Goal: Find specific fact

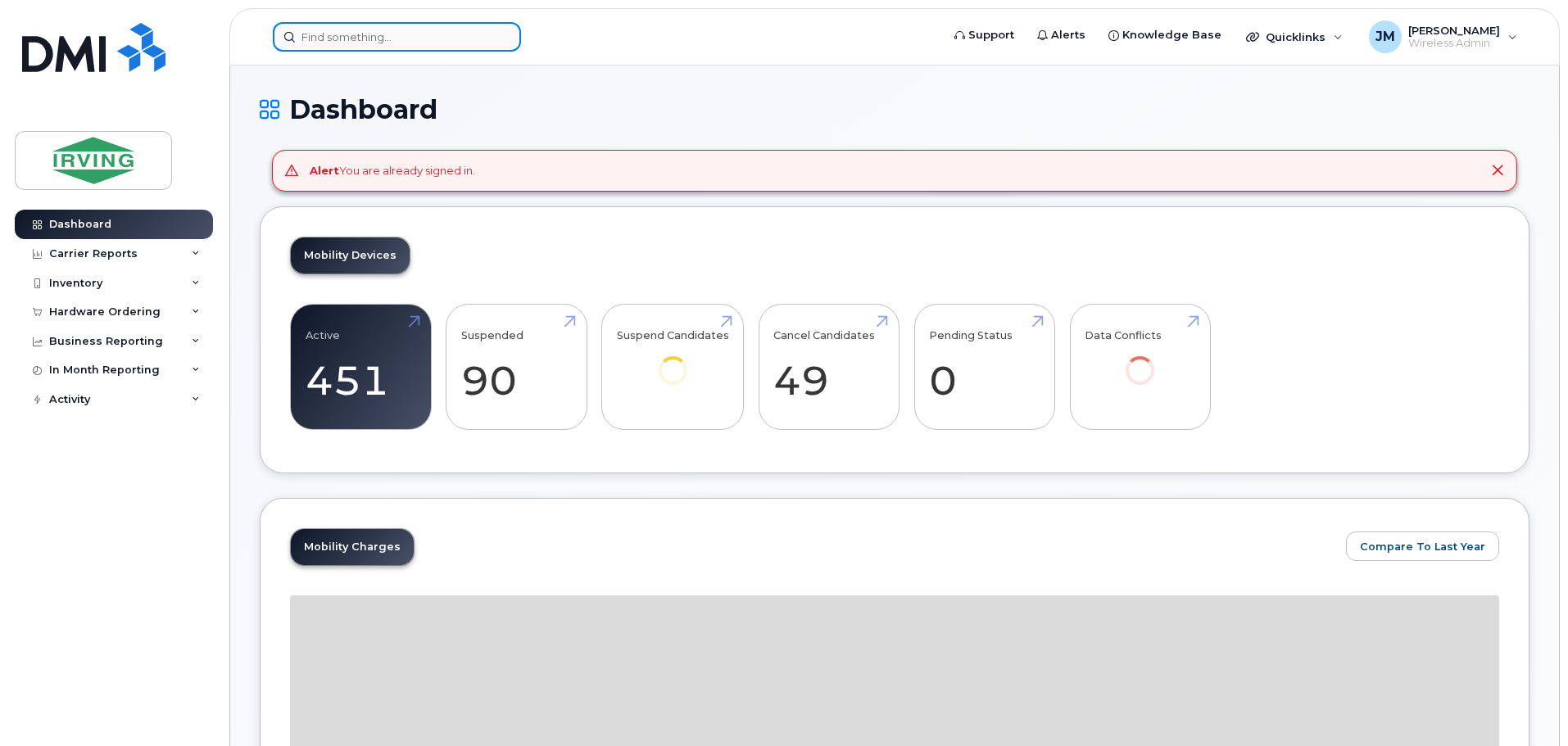
click at [329, 39] on input at bounding box center [397, 37] width 248 height 30
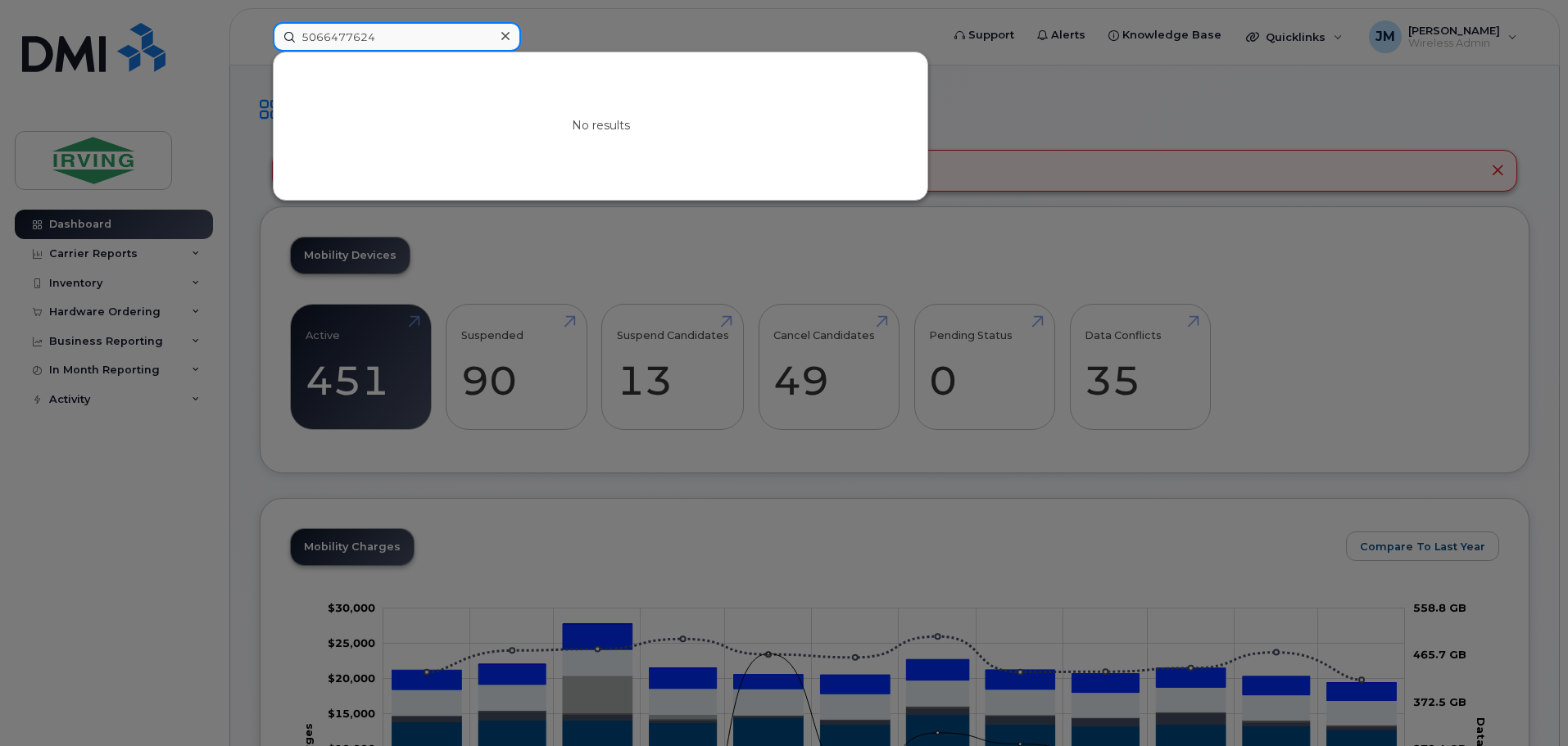
drag, startPoint x: 402, startPoint y: 35, endPoint x: 209, endPoint y: 41, distance: 193.1
click at [260, 41] on div "5066477624 No results" at bounding box center [601, 37] width 683 height 30
drag, startPoint x: 399, startPoint y: 36, endPoint x: 157, endPoint y: 30, distance: 242.1
click at [260, 40] on div "5066477624 No results" at bounding box center [601, 37] width 683 height 30
paste input "351386342766217"
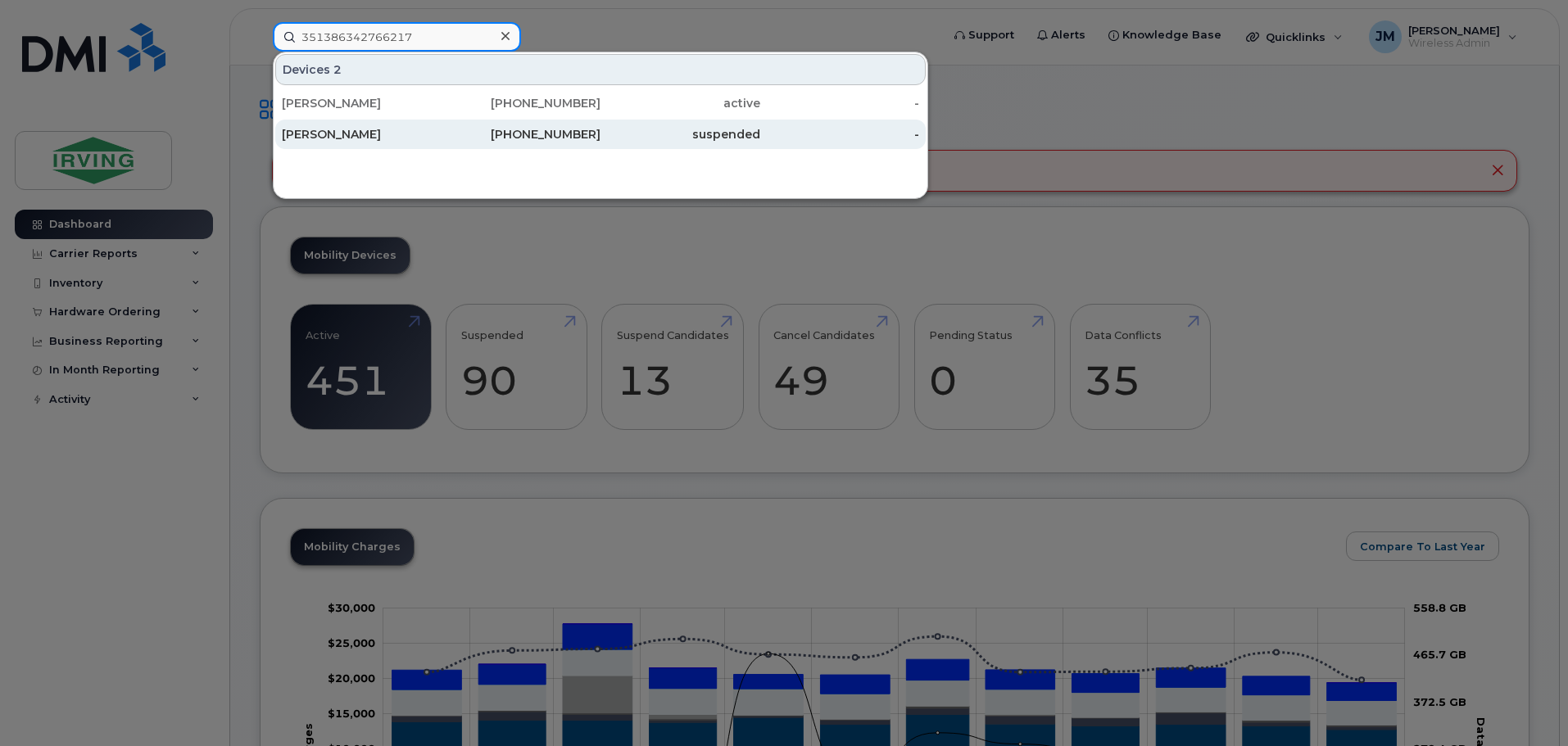
type input "351386342766217"
click at [357, 134] on div "Carter Mcgrath" at bounding box center [362, 134] width 160 height 16
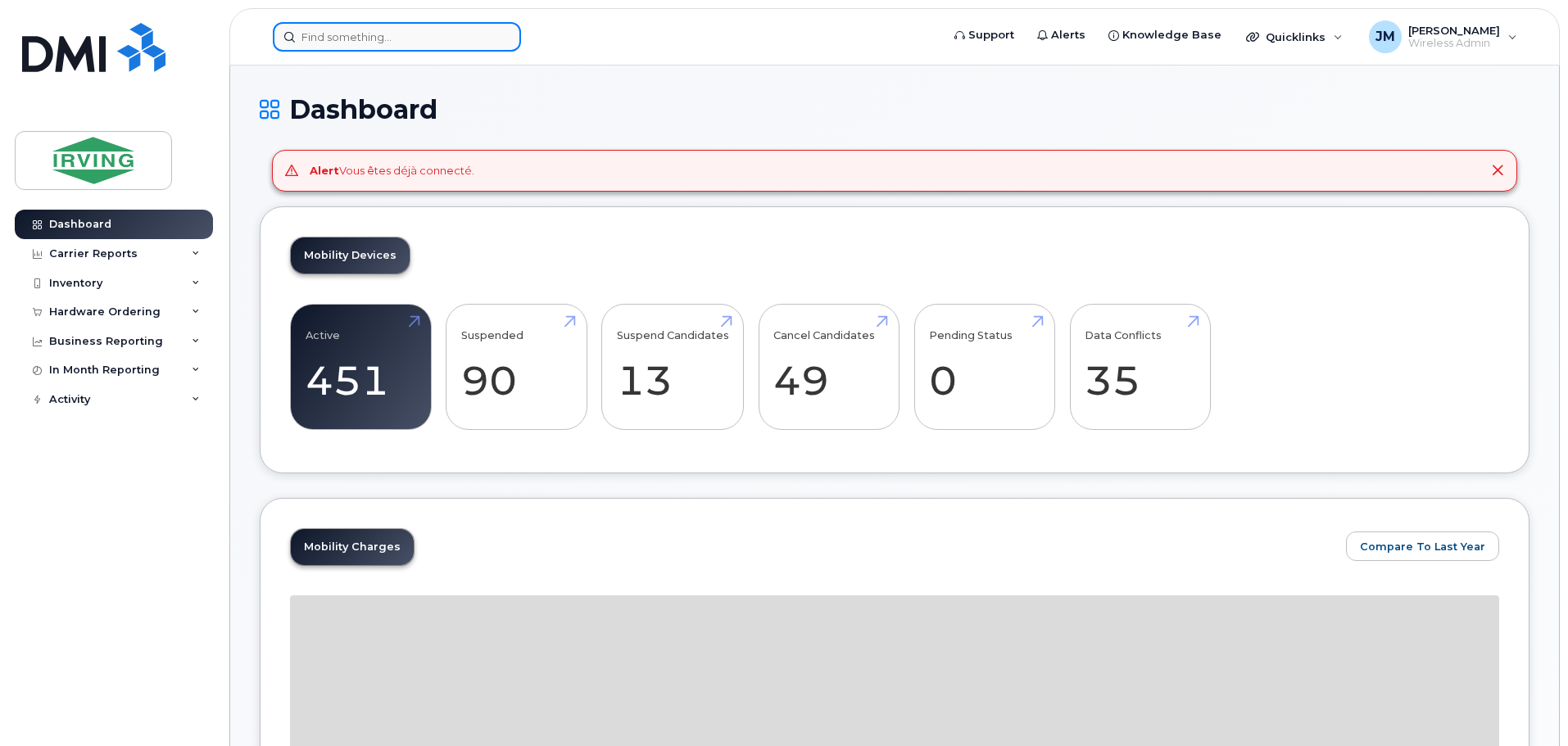
click at [430, 40] on input at bounding box center [397, 37] width 248 height 30
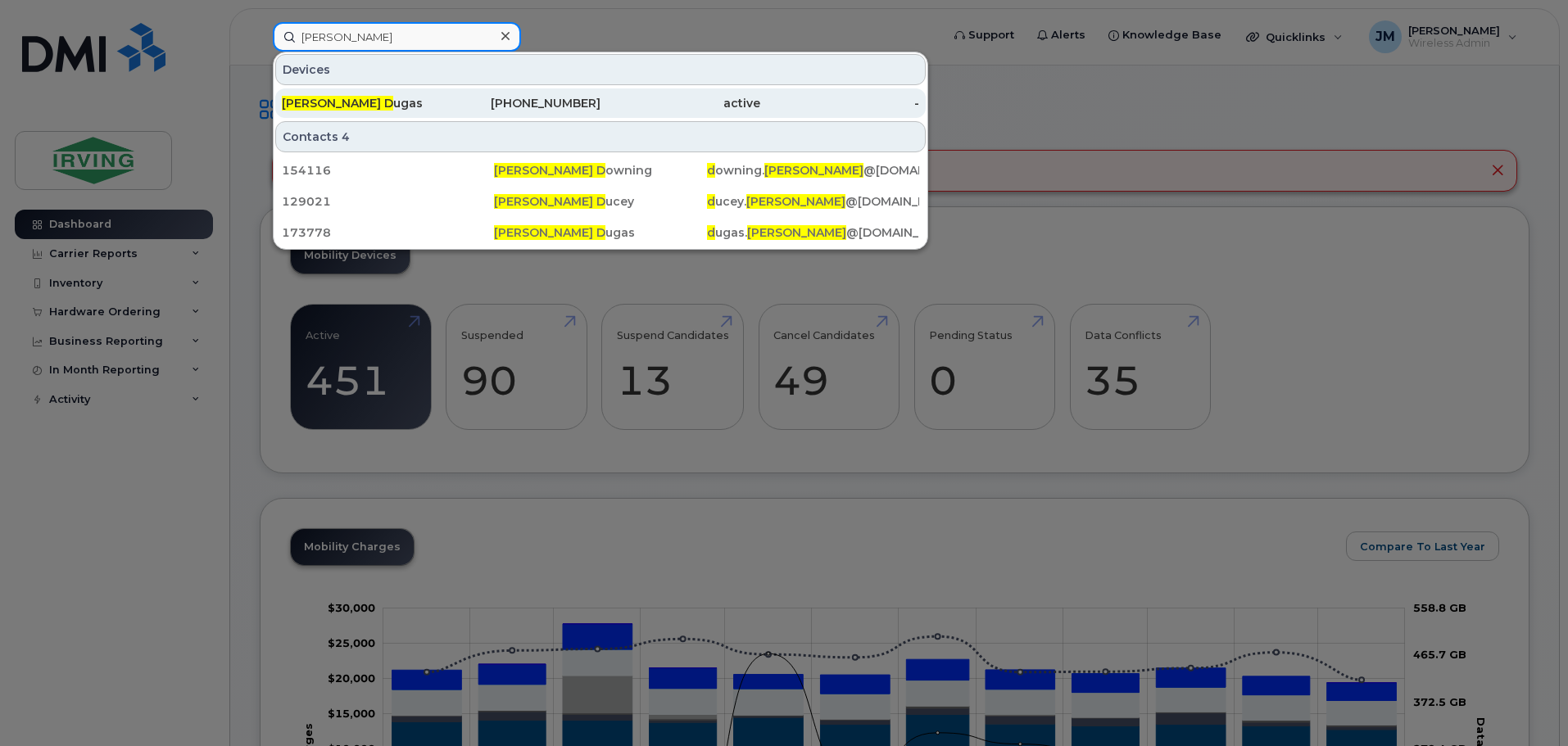
type input "stacey d"
click at [354, 99] on div "Stacey D ugas" at bounding box center [362, 103] width 160 height 16
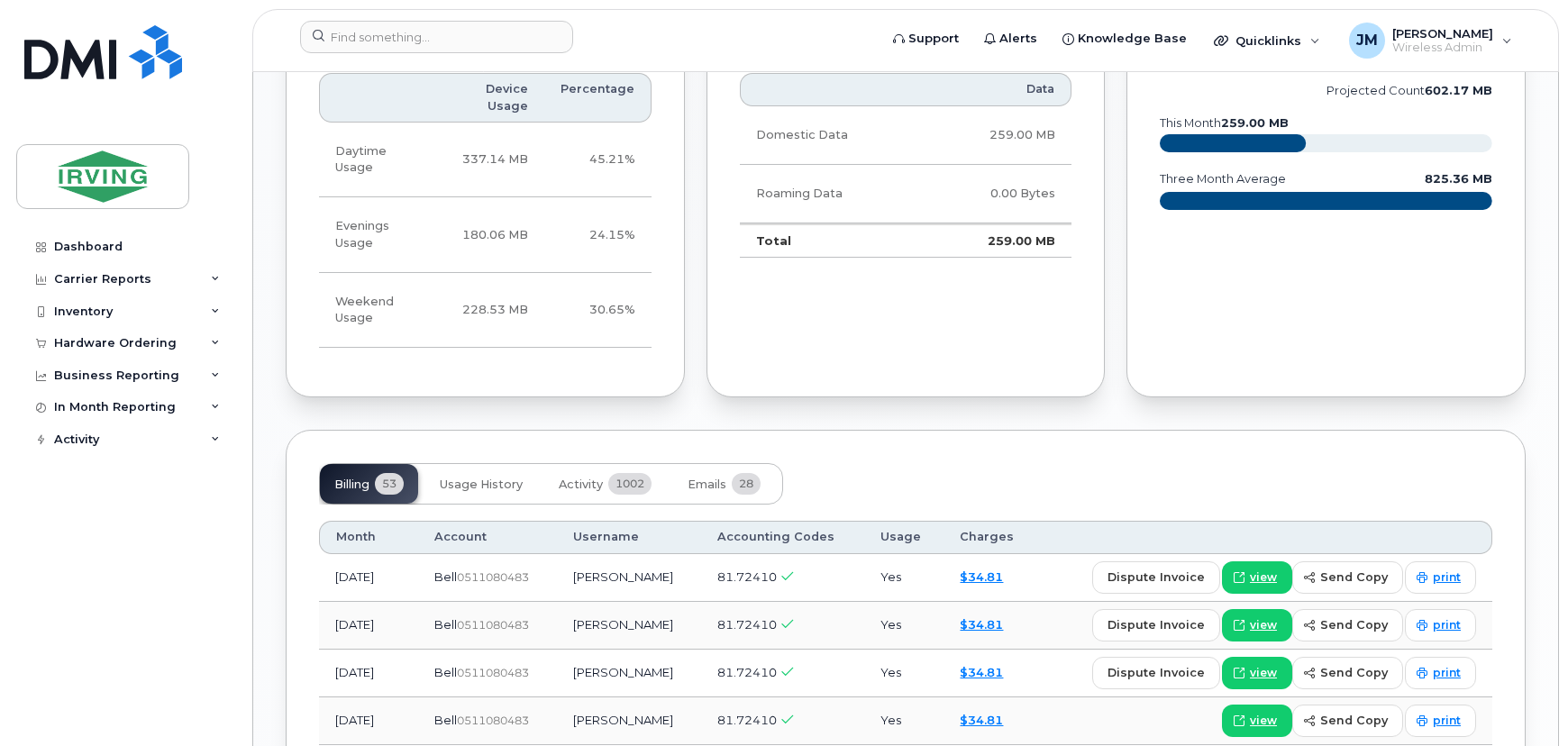
scroll to position [1883, 0]
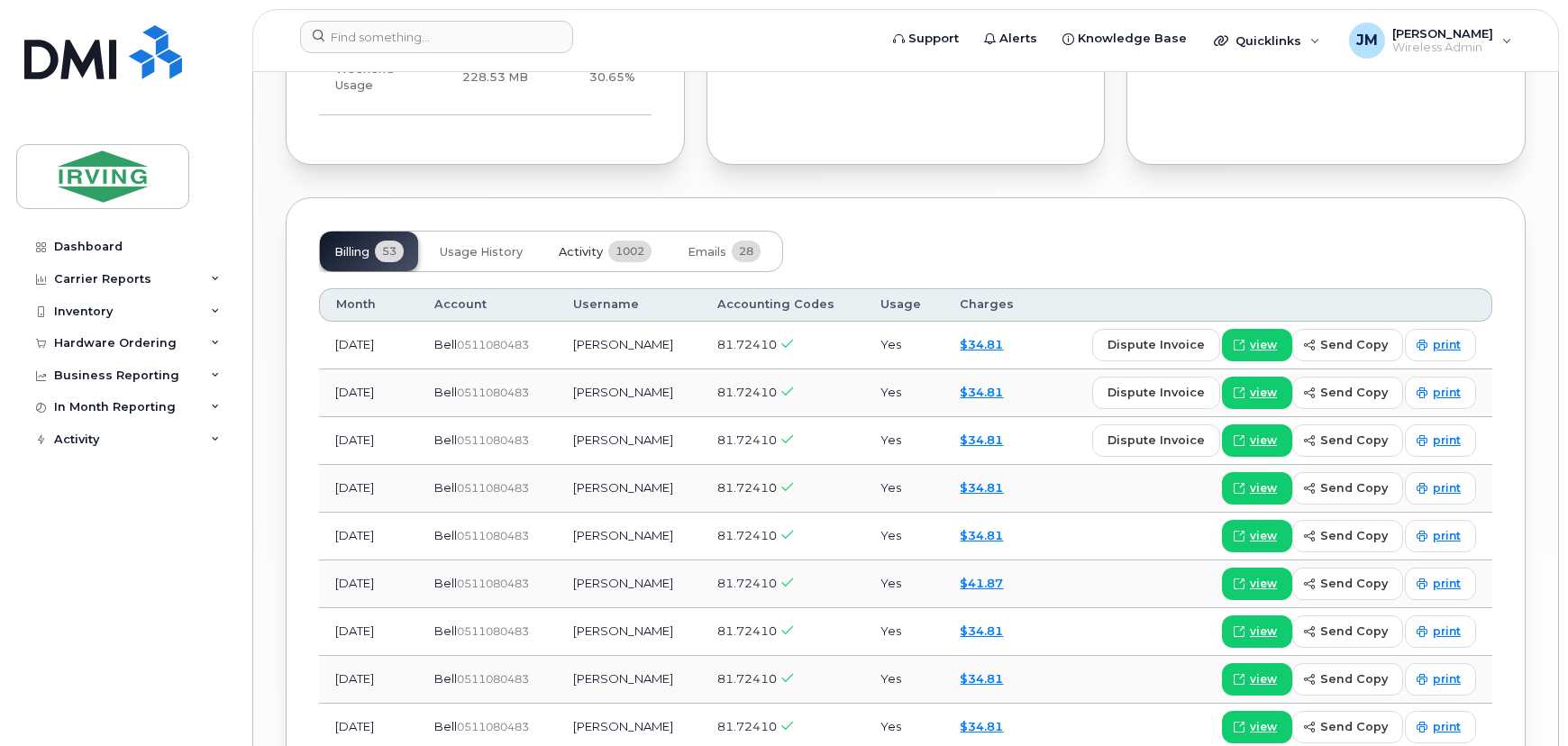
click at [586, 245] on span "Activity" at bounding box center [580, 252] width 44 height 15
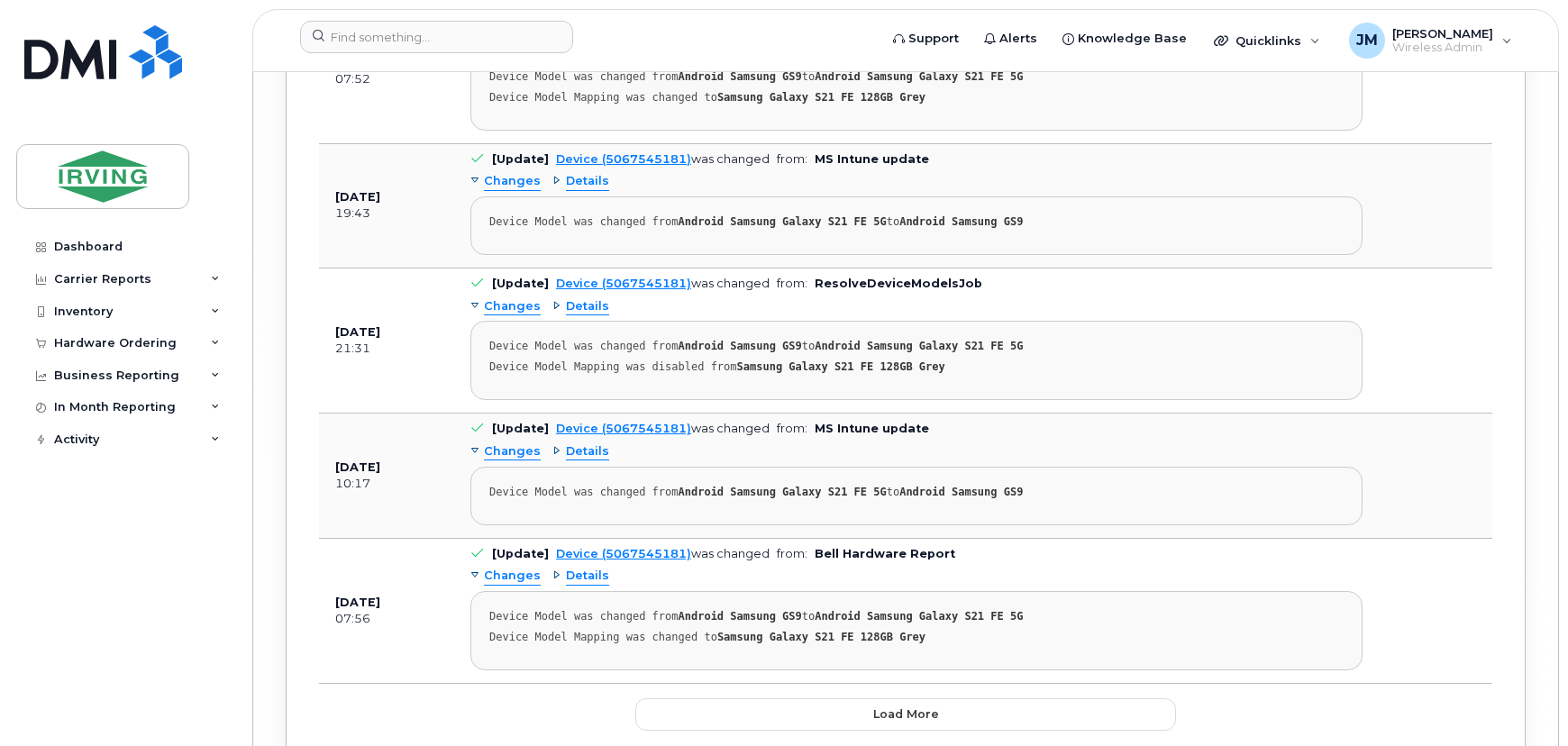
scroll to position [4913, 0]
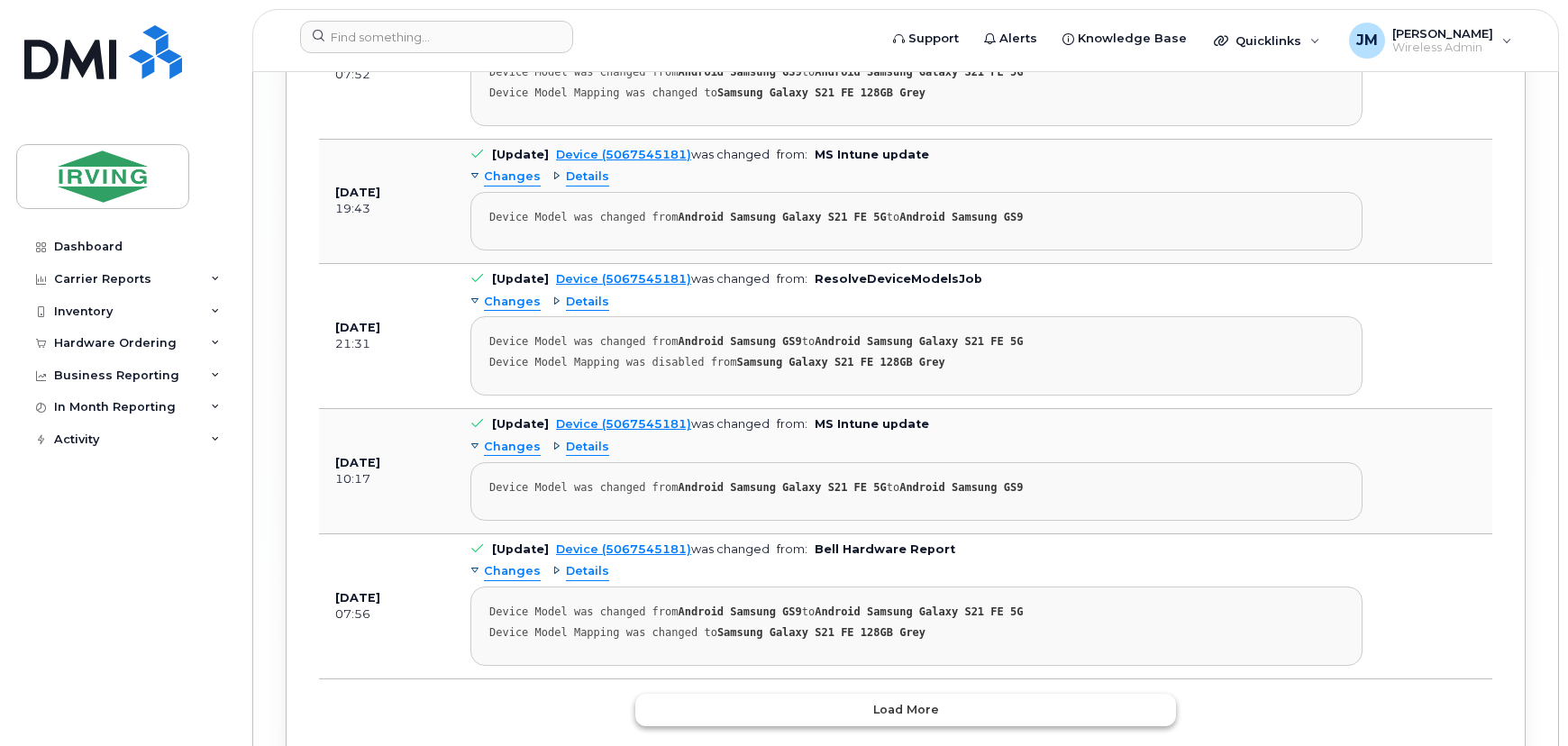
click at [937, 701] on span "Load more" at bounding box center [906, 709] width 66 height 17
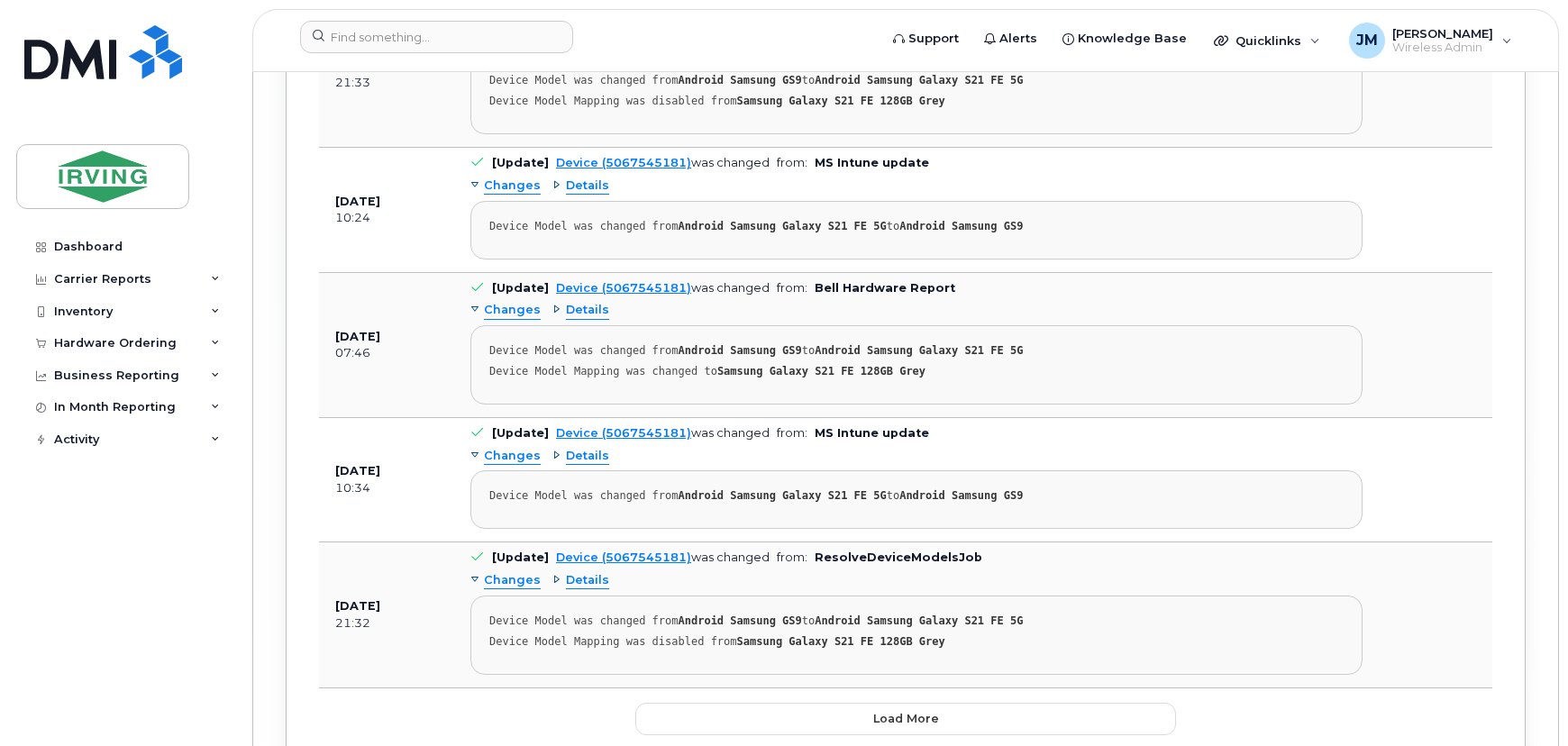
scroll to position [8344, 0]
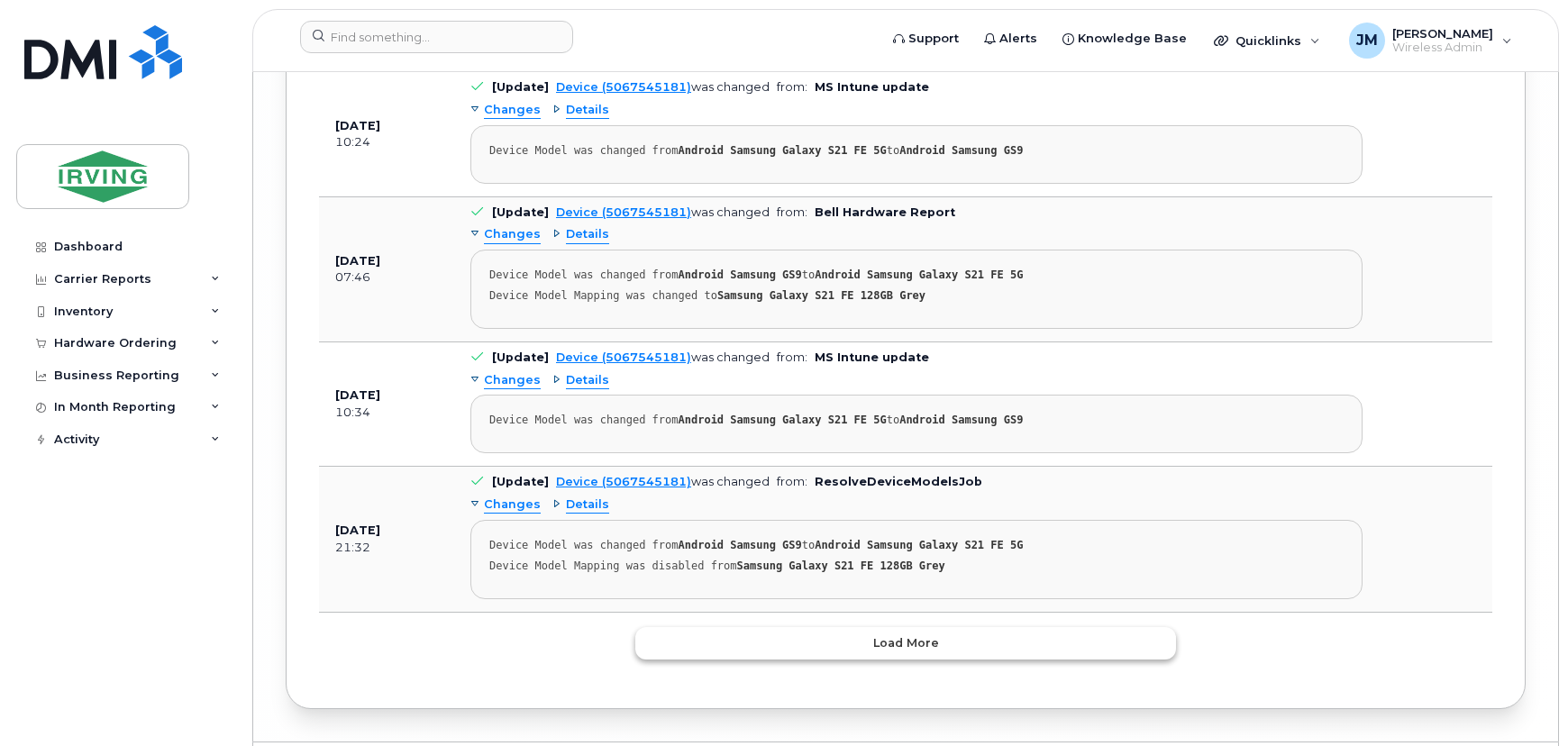
click at [888, 635] on span "Load more" at bounding box center [906, 643] width 66 height 17
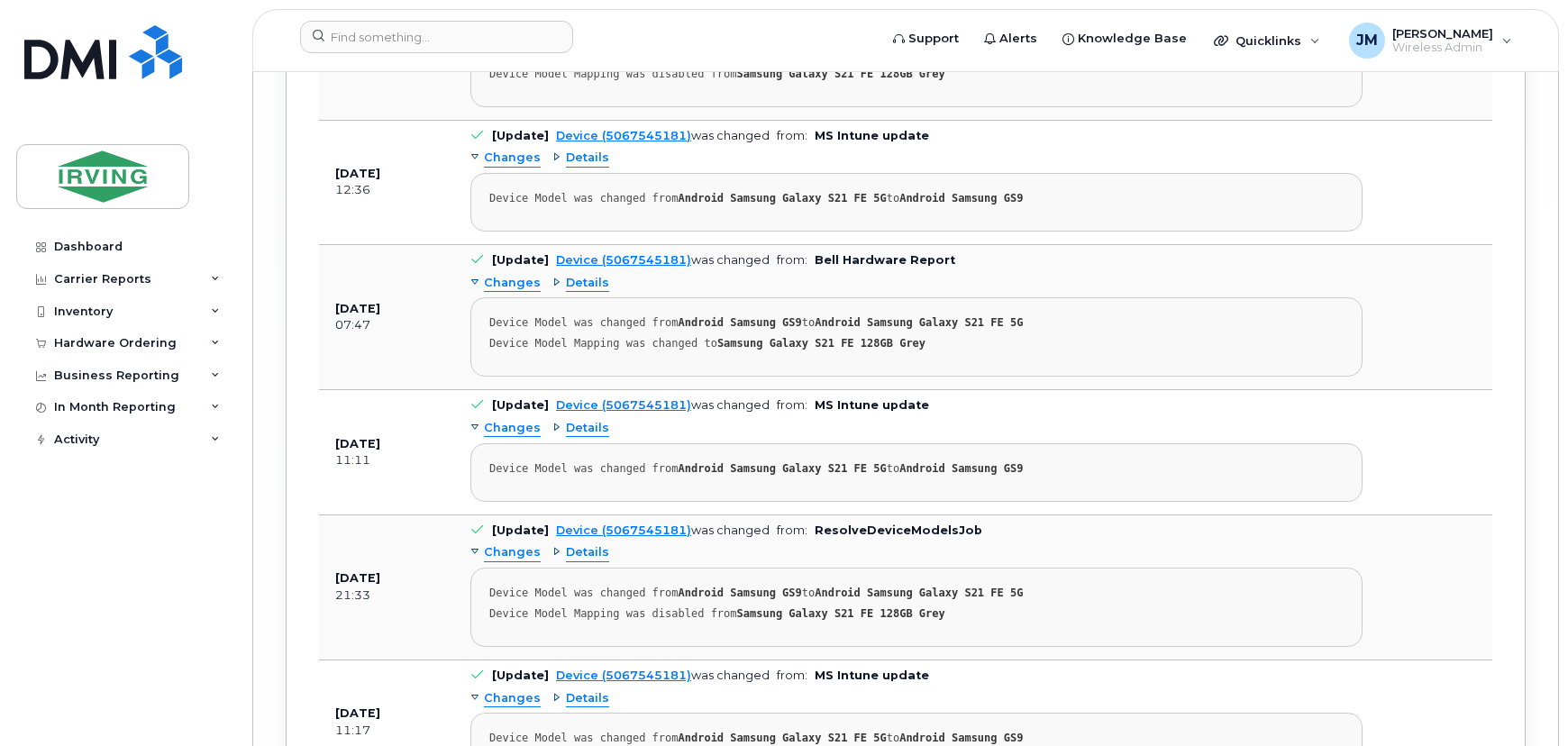
scroll to position [11700, 0]
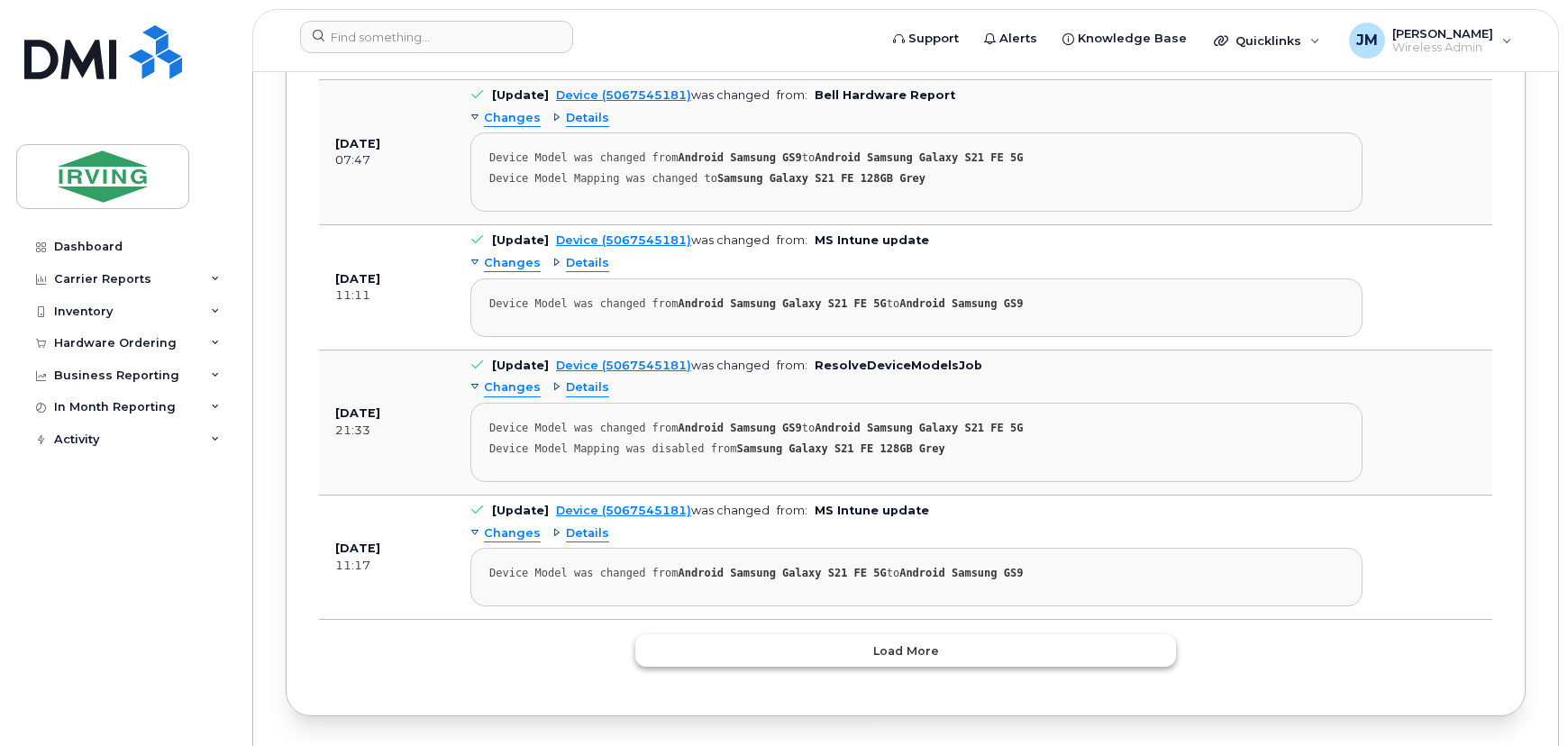
click at [883, 643] on span "Load more" at bounding box center [906, 651] width 66 height 17
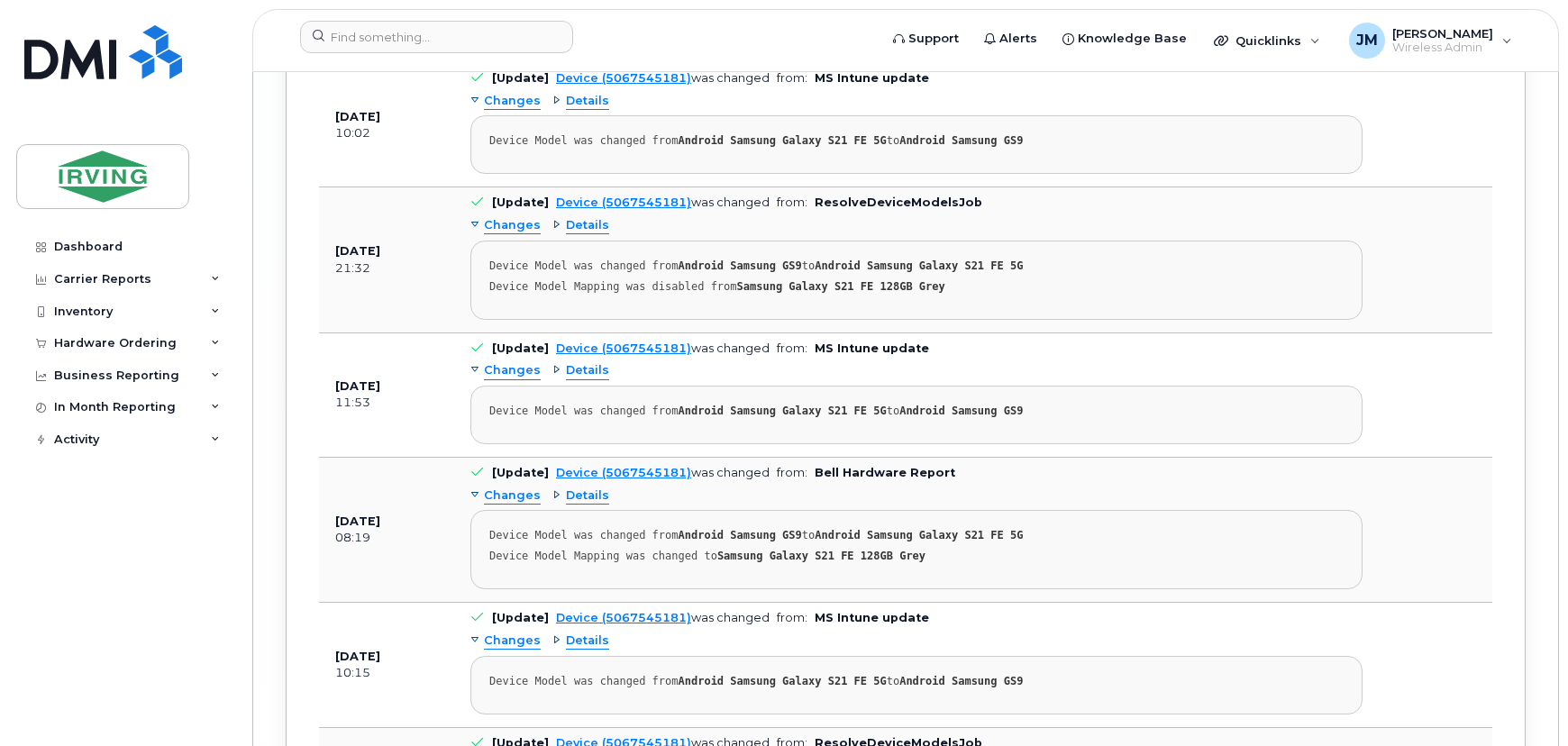
scroll to position [14894, 0]
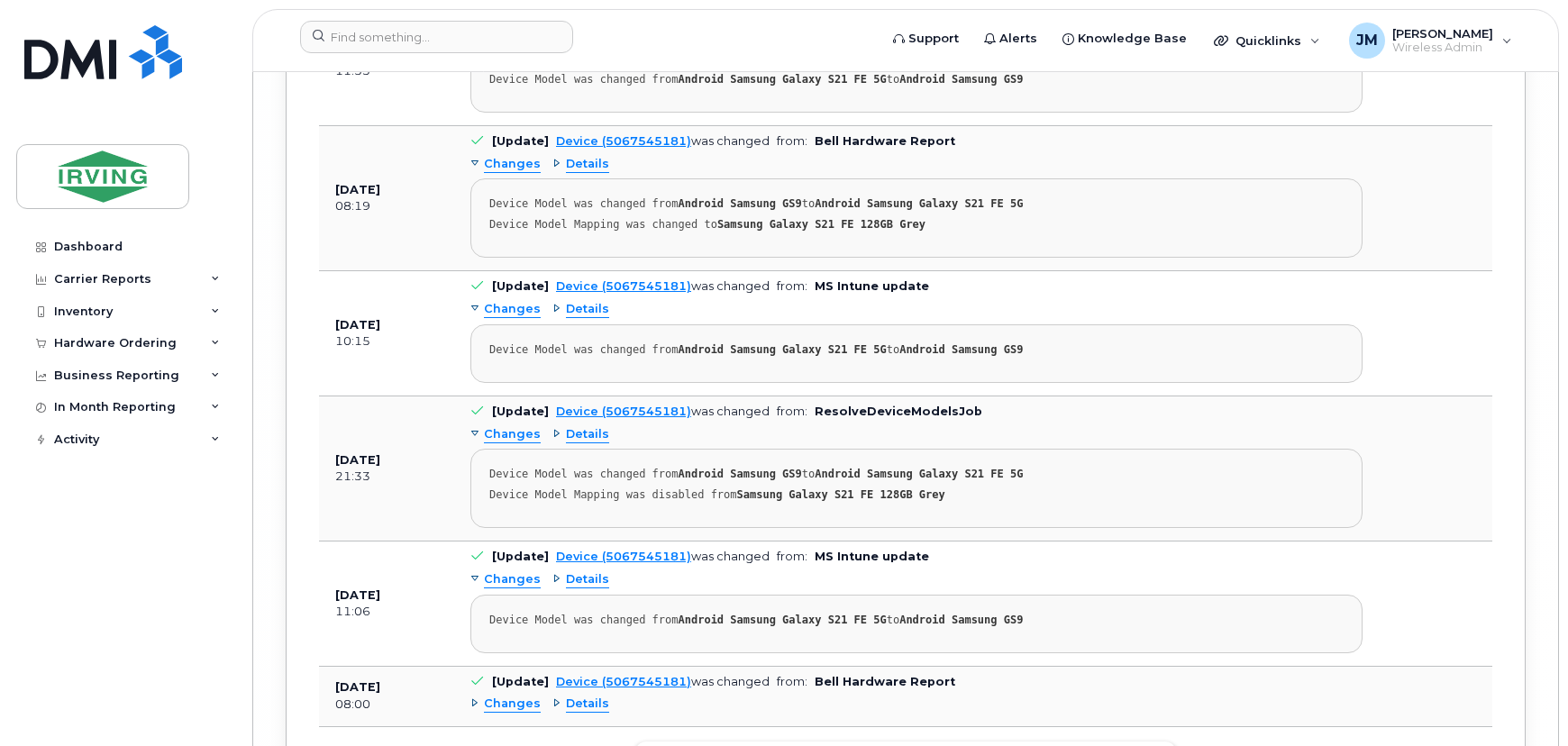
click at [907, 745] on span "Load more" at bounding box center [906, 757] width 66 height 17
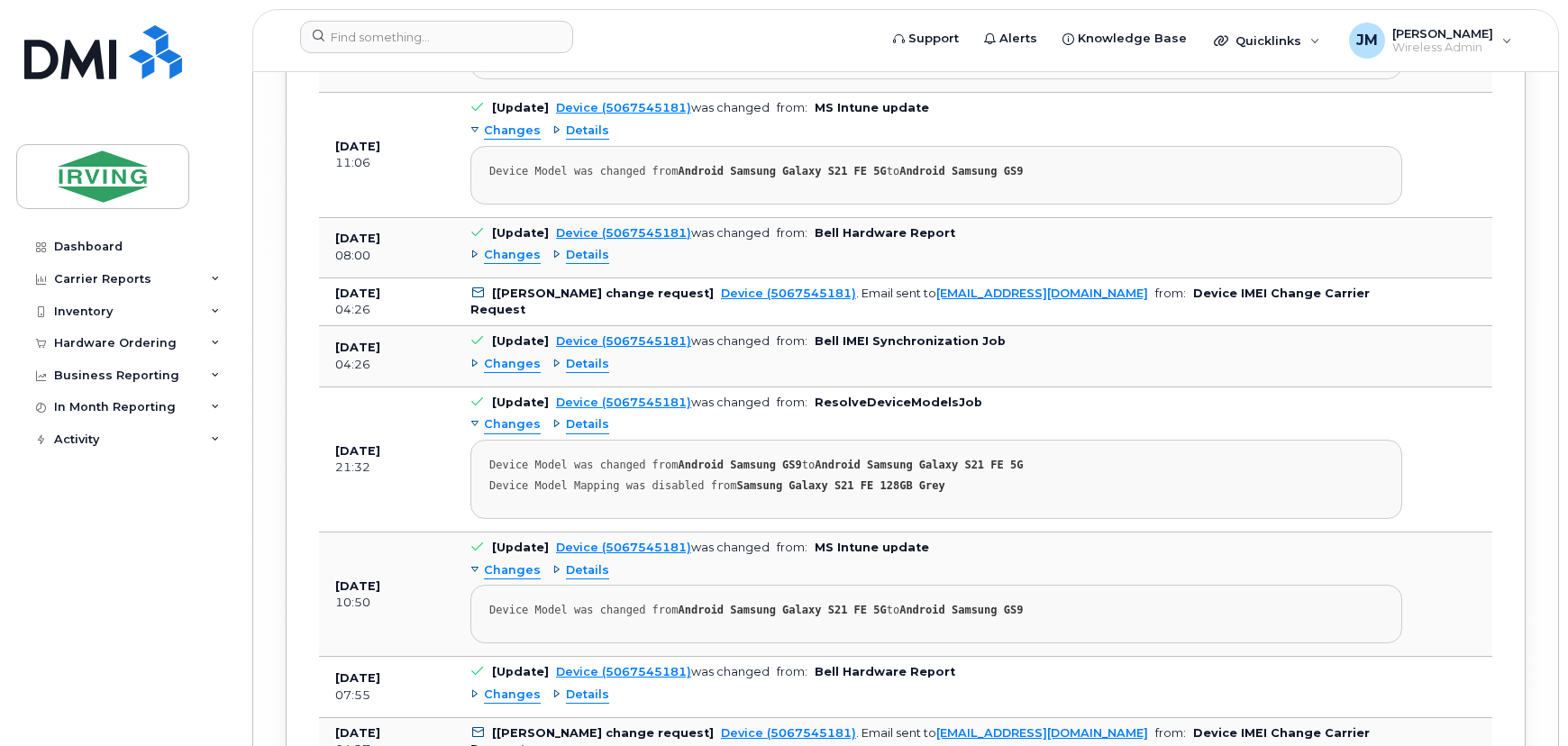
scroll to position [15303, 0]
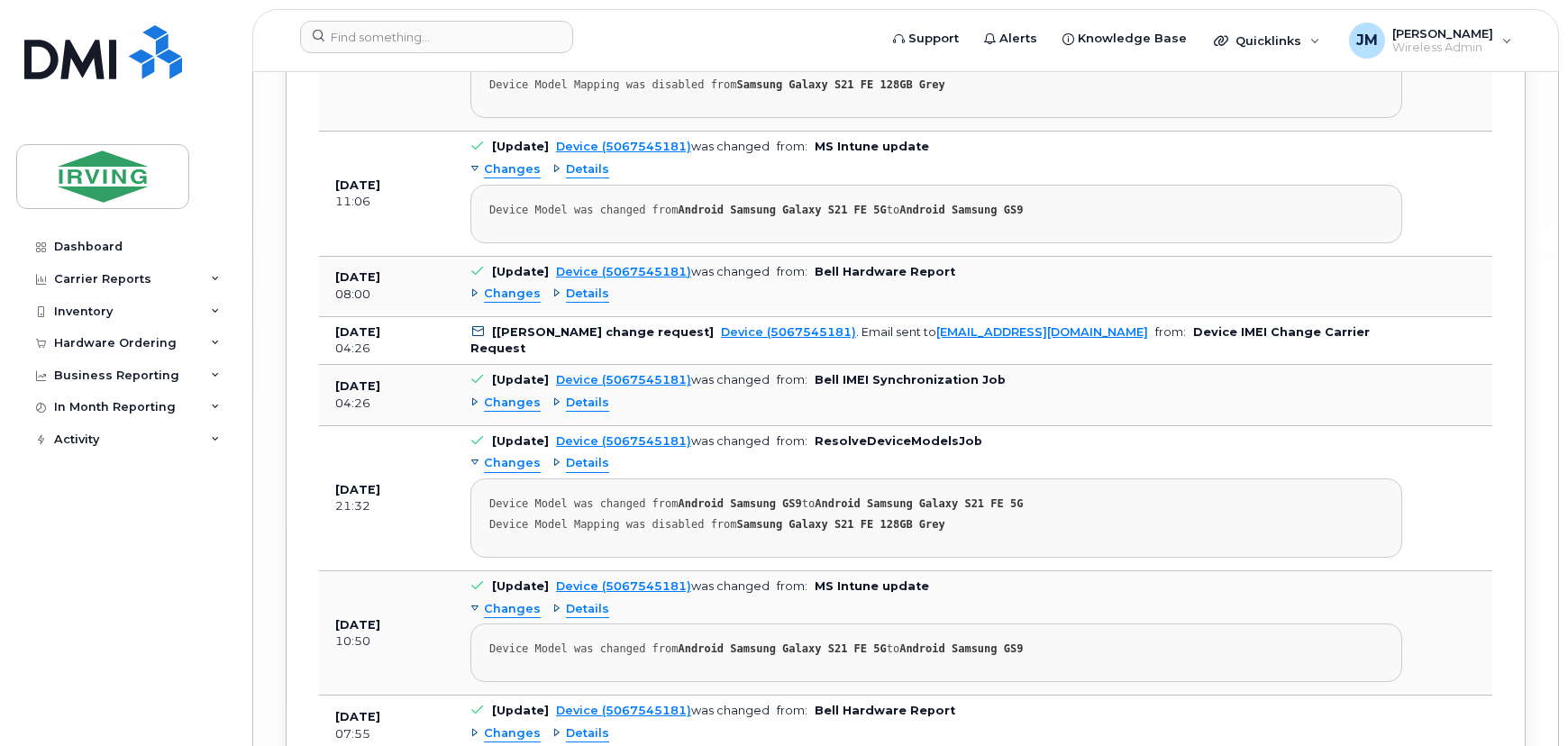
click at [472, 286] on div "Changes" at bounding box center [506, 294] width 71 height 17
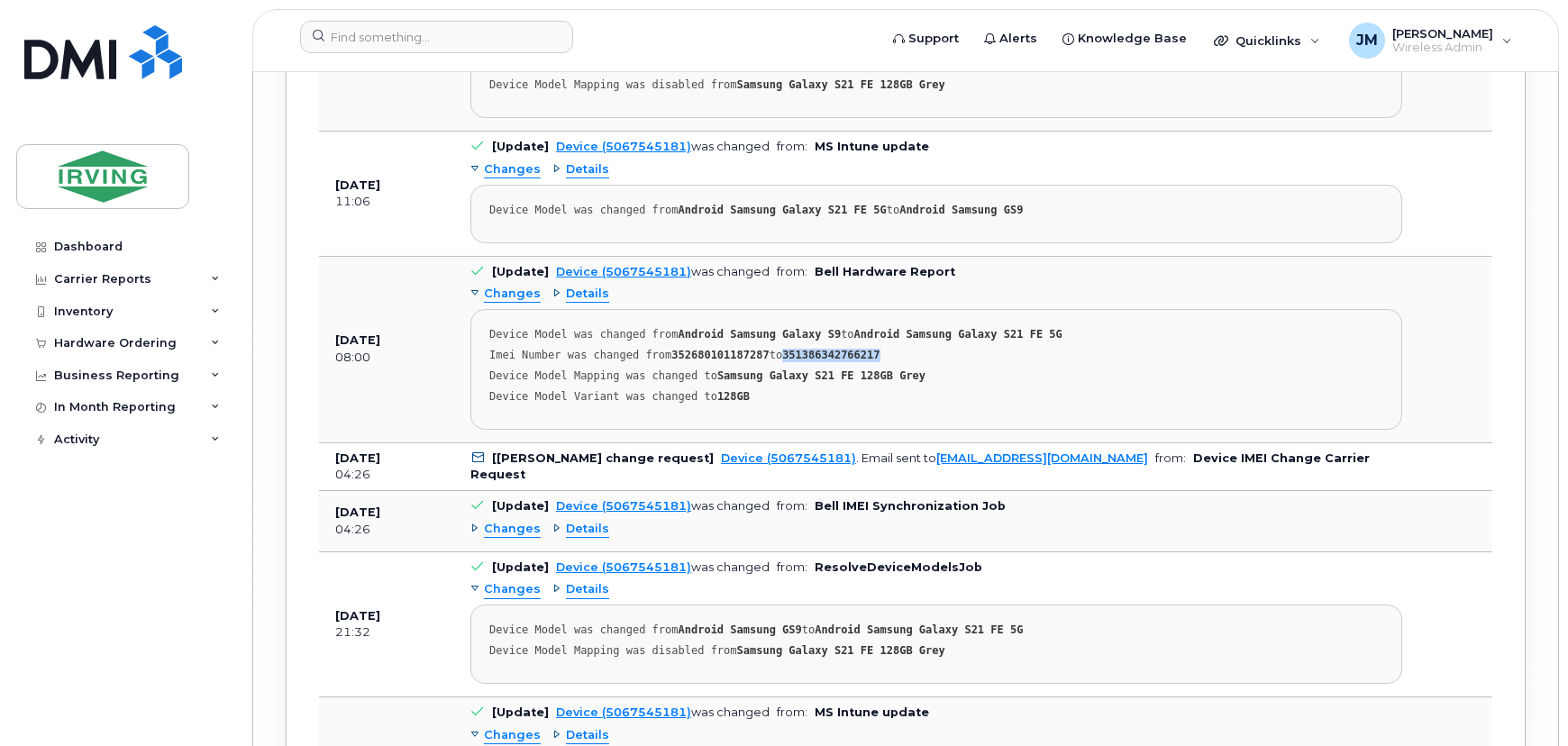
drag, startPoint x: 862, startPoint y: 286, endPoint x: 774, endPoint y: 292, distance: 88.2
click at [774, 349] on div "Imei Number was changed from 352680101187287 to 351386342766217" at bounding box center [937, 355] width 894 height 14
copy strong "351386342766217"
